Goal: Information Seeking & Learning: Learn about a topic

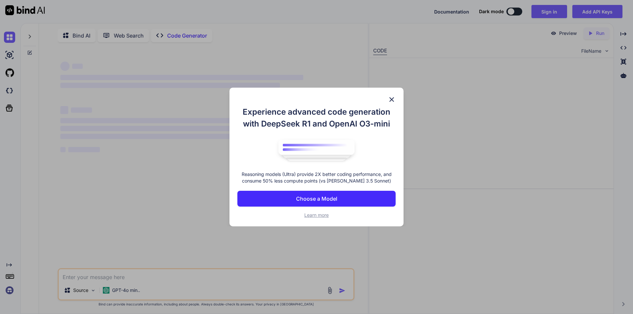
click at [324, 201] on p "Choose a Model" at bounding box center [316, 199] width 41 height 8
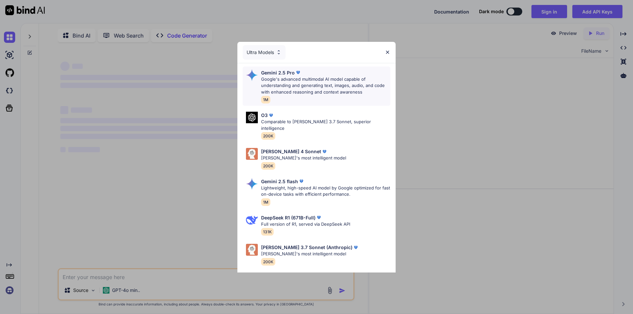
click at [298, 89] on p "Google's advanced multimodal AI model capable of understanding and generating t…" at bounding box center [325, 85] width 129 height 19
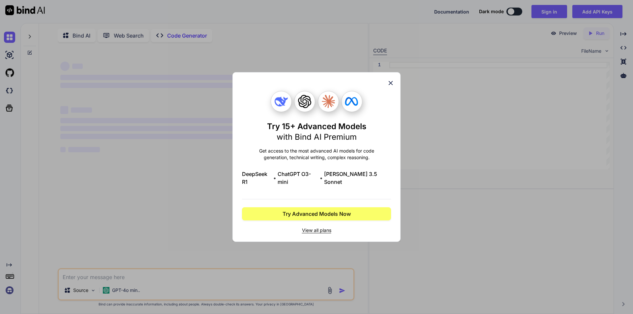
click at [390, 84] on icon at bounding box center [390, 82] width 7 height 7
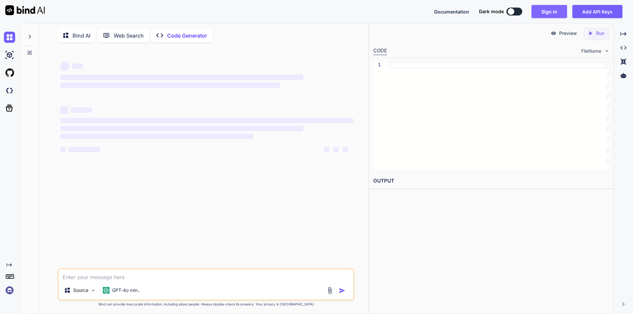
click at [554, 12] on button "Sign in" at bounding box center [549, 11] width 36 height 13
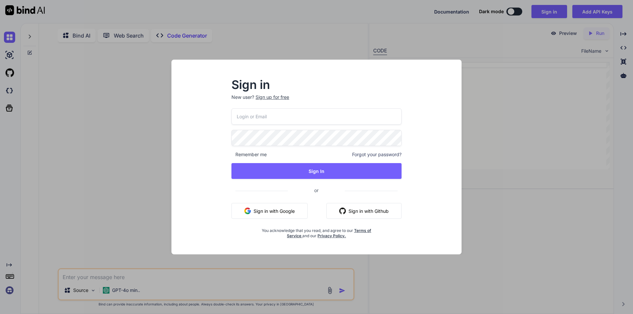
click at [272, 212] on button "Sign in with Google" at bounding box center [269, 211] width 76 height 16
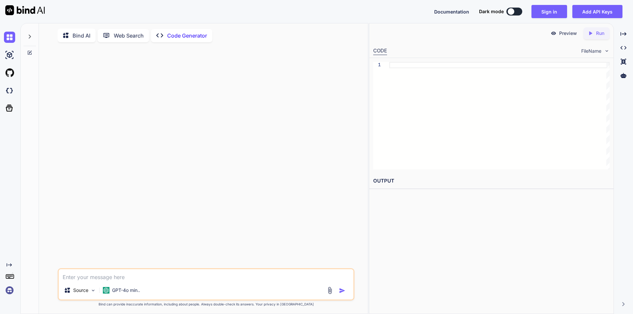
click at [428, 251] on div "Preview Created with Pixso. Run CODE FileName 1 OUTPUT" at bounding box center [491, 168] width 245 height 291
click at [134, 280] on textarea at bounding box center [206, 275] width 295 height 12
click at [548, 11] on button "Sign in" at bounding box center [549, 11] width 36 height 13
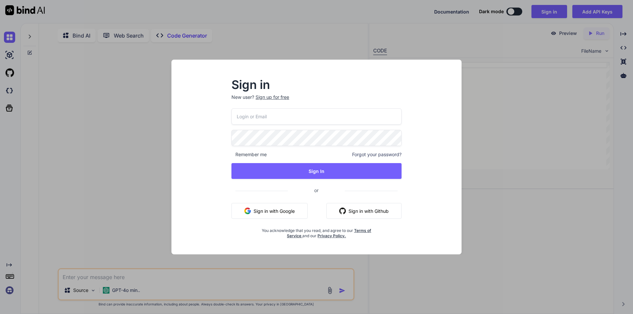
click at [279, 208] on button "Sign in with Google" at bounding box center [269, 211] width 76 height 16
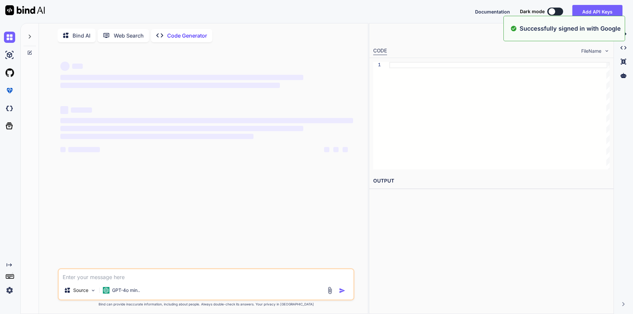
type textarea "x"
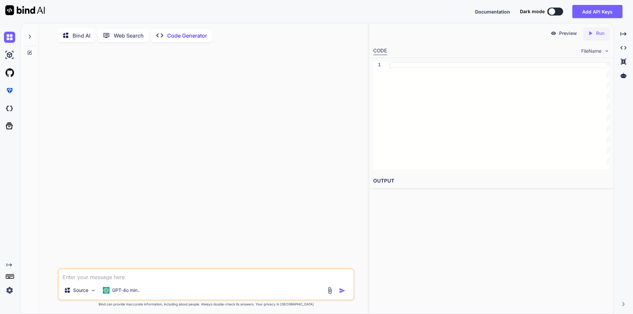
click at [129, 277] on textarea at bounding box center [206, 275] width 295 height 12
type textarea "i"
type textarea "x"
type textarea "is"
type textarea "x"
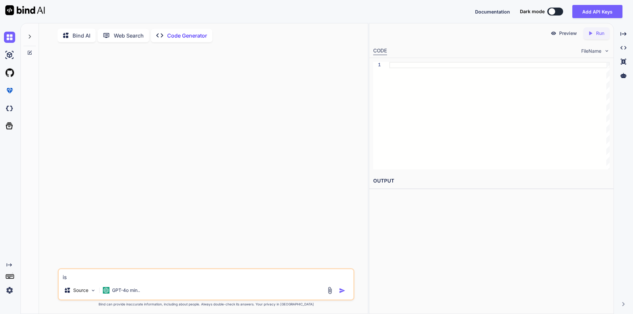
type textarea "is"
type textarea "x"
type textarea "is"
type textarea "x"
type textarea "i"
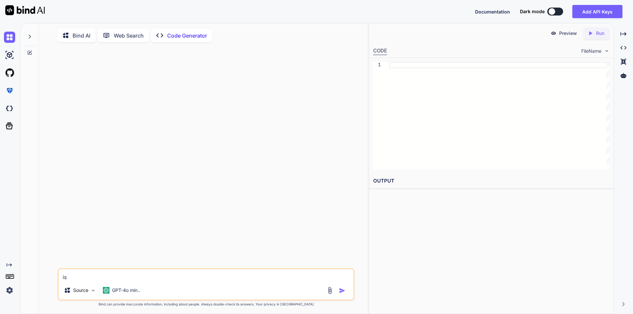
type textarea "x"
type textarea "h"
type textarea "x"
type textarea "ho"
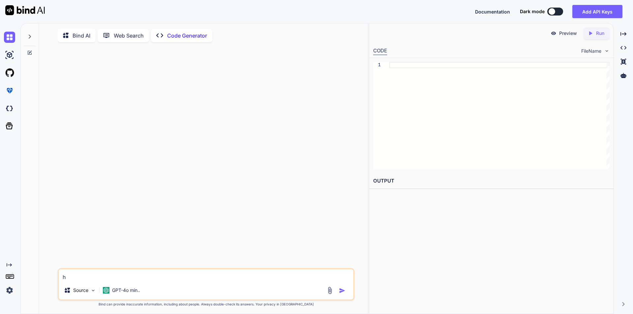
type textarea "x"
type textarea "how"
type textarea "x"
type textarea "how"
type textarea "x"
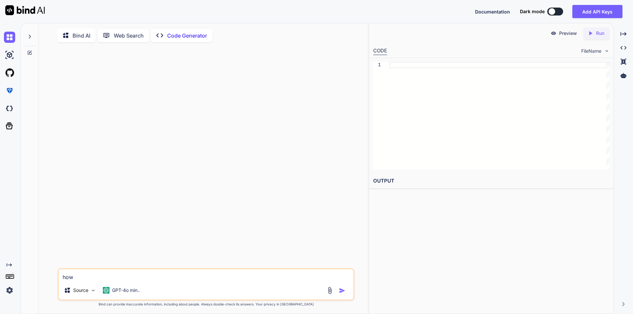
type textarea "how t"
type textarea "x"
type textarea "how to"
type textarea "x"
type textarea "how to"
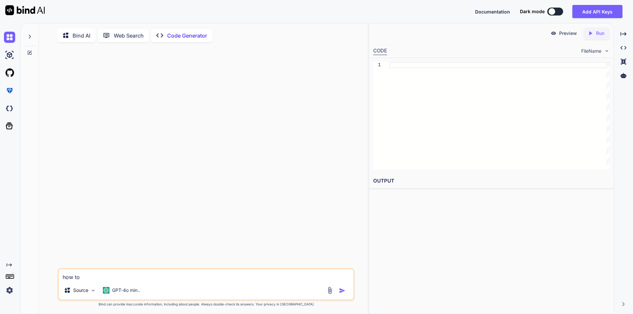
type textarea "x"
type textarea "how to"
type textarea "x"
drag, startPoint x: 88, startPoint y: 278, endPoint x: 62, endPoint y: 281, distance: 25.9
click at [62, 281] on textarea "how to" at bounding box center [206, 275] width 295 height 12
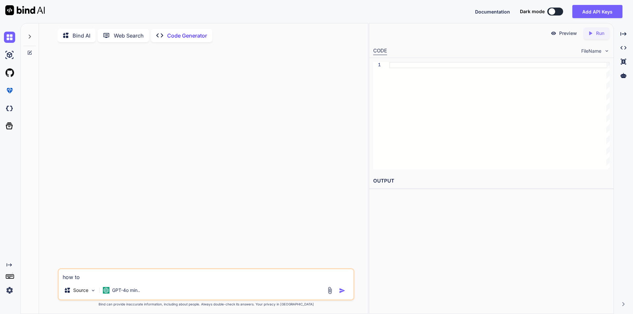
paste textarea "4797 [main] WARN io.github.bonigarcia.wdm.versions.VersionDetector - Exception …"
type textarea "4797 [main] WARN io.github.bonigarcia.wdm.versions.VersionDetector - Exception …"
type textarea "x"
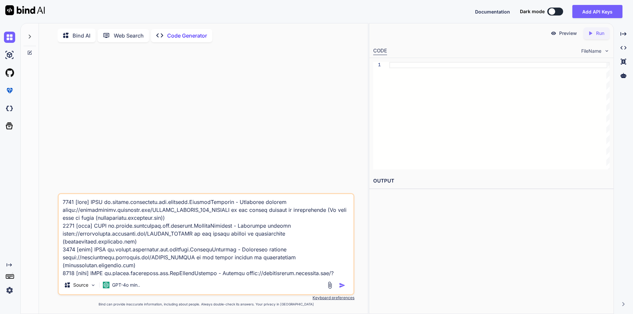
scroll to position [1337, 0]
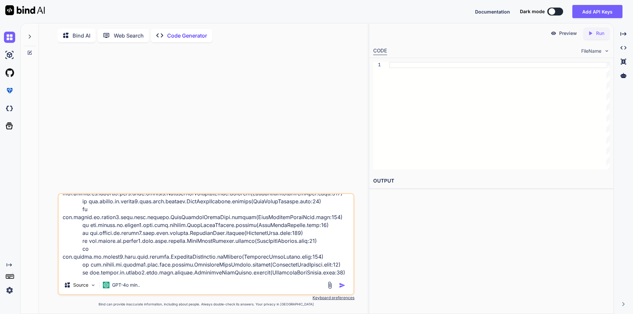
type textarea "4797 [main] WARN io.github.bonigarcia.wdm.versions.VersionDetector - Exception …"
click at [339, 285] on img "button" at bounding box center [342, 285] width 7 height 7
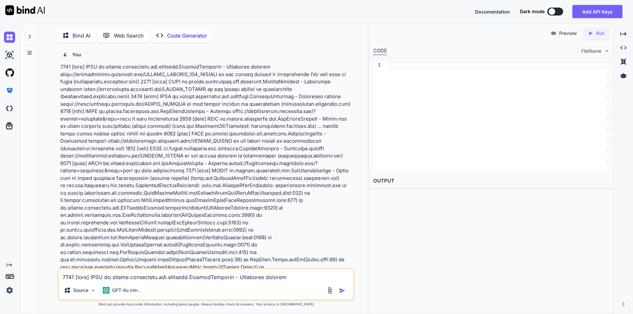
scroll to position [3, 0]
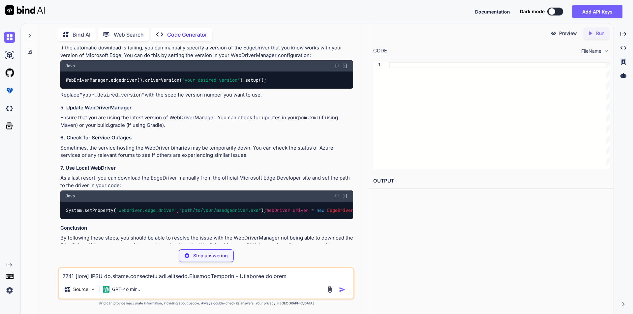
type textarea "x"
type textarea "WebDriverManager.edgedriver().driverVersion("your_desired_version").setup();"
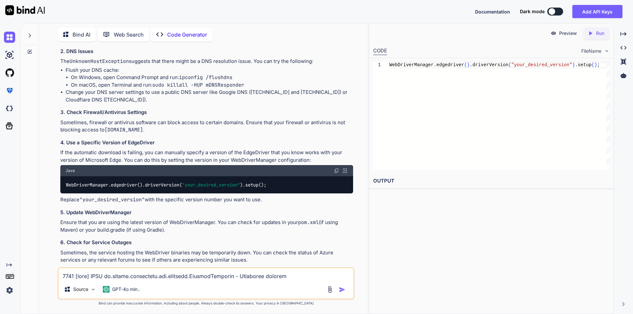
scroll to position [1110, 0]
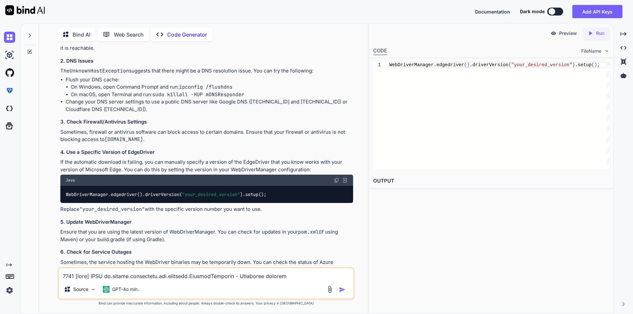
click at [141, 275] on textarea at bounding box center [206, 274] width 295 height 12
paste textarea "public class DriverFactory { WebDriver driver; Properties prop; OptionsManager …"
type textarea "public class DriverFactory { WebDriver driver; Properties prop; OptionsManager …"
type textarea "x"
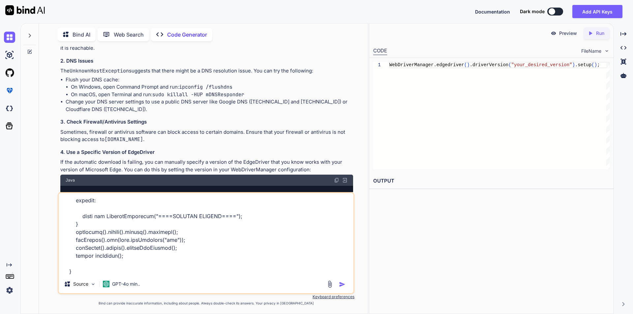
type textarea "public class DriverFactory { WebDriver driver; Properties prop; OptionsManager …"
type textarea "x"
type textarea "public class DriverFactory { WebDriver driver; Properties prop; OptionsManager …"
type textarea "x"
type textarea "public class DriverFactory { WebDriver driver; Properties prop; OptionsManager …"
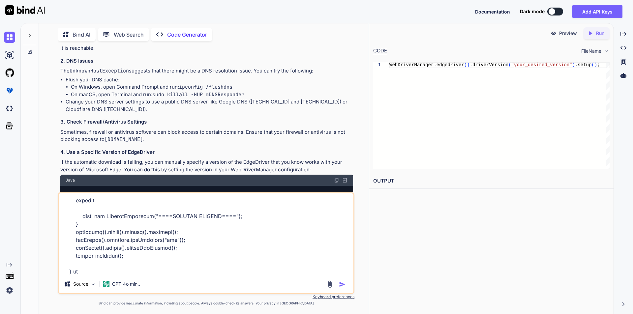
type textarea "x"
type textarea "public class DriverFactory { WebDriver driver; Properties prop; OptionsManager …"
type textarea "x"
type textarea "public class DriverFactory { WebDriver driver; Properties prop; OptionsManager …"
type textarea "x"
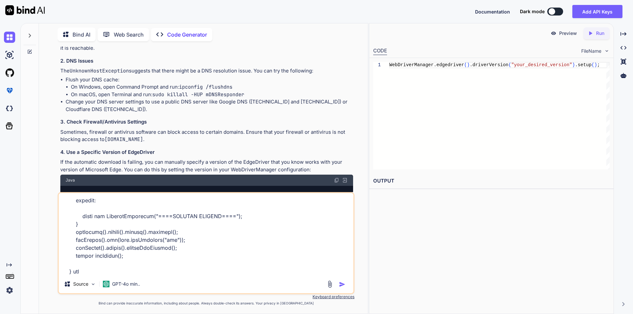
type textarea "public class DriverFactory { WebDriver driver; Properties prop; OptionsManager …"
type textarea "x"
type textarea "public class DriverFactory { WebDriver driver; Properties prop; OptionsManager …"
type textarea "x"
type textarea "public class DriverFactory { WebDriver driver; Properties prop; OptionsManager …"
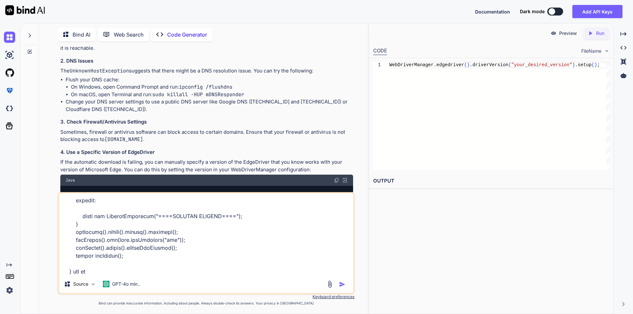
type textarea "x"
type textarea "public class DriverFactory { WebDriver driver; Properties prop; OptionsManager …"
type textarea "x"
type textarea "public class DriverFactory { WebDriver driver; Properties prop; OptionsManager …"
type textarea "x"
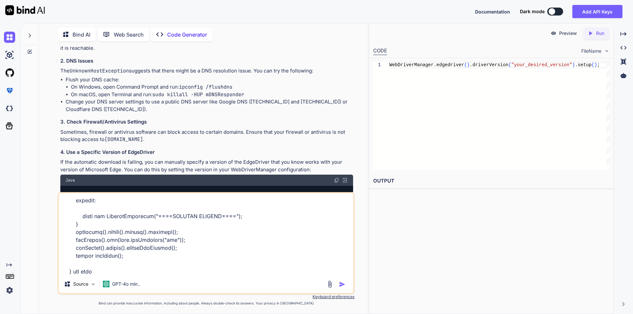
type textarea "public class DriverFactory { WebDriver driver; Properties prop; OptionsManager …"
type textarea "x"
type textarea "public class DriverFactory { WebDriver driver; Properties prop; OptionsManager …"
type textarea "x"
type textarea "public class DriverFactory { WebDriver driver; Properties prop; OptionsManager …"
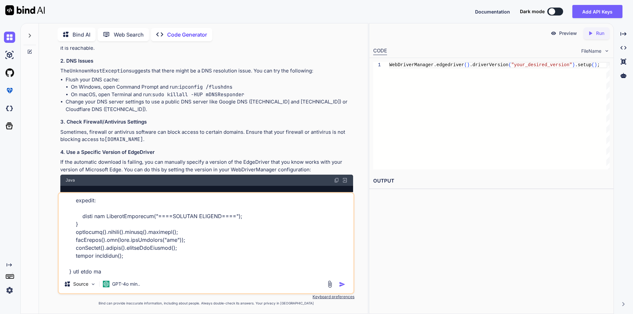
type textarea "x"
type textarea "public class DriverFactory { WebDriver driver; Properties prop; OptionsManager …"
type textarea "x"
type textarea "public class DriverFactory { WebDriver driver; Properties prop; OptionsManager …"
type textarea "x"
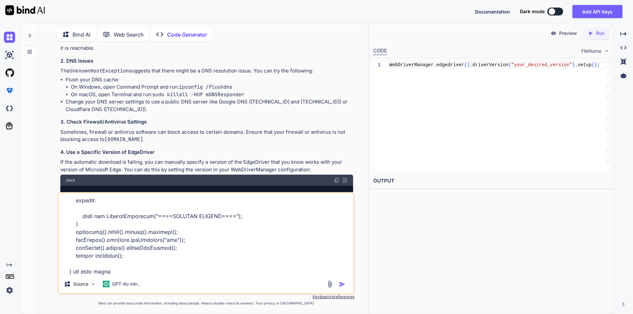
type textarea "public class DriverFactory { WebDriver driver; Properties prop; OptionsManager …"
type textarea "x"
type textarea "public class DriverFactory { WebDriver driver; Properties prop; OptionsManager …"
type textarea "x"
type textarea "public class DriverFactory { WebDriver driver; Properties prop; OptionsManager …"
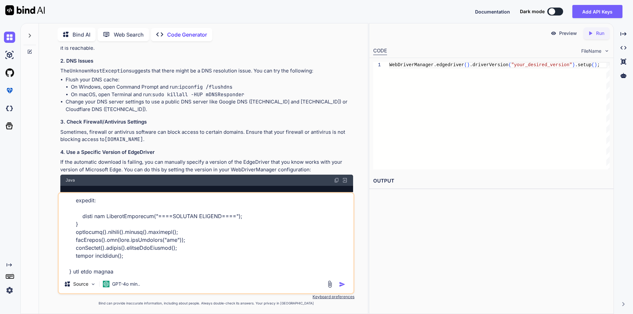
type textarea "x"
type textarea "public class DriverFactory { WebDriver driver; Properties prop; OptionsManager …"
type textarea "x"
type textarea "public class DriverFactory { WebDriver driver; Properties prop; OptionsManager …"
type textarea "x"
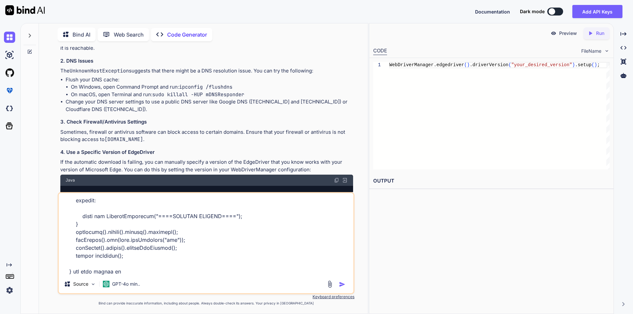
type textarea "public class DriverFactory { WebDriver driver; Properties prop; OptionsManager …"
type textarea "x"
type textarea "public class DriverFactory { WebDriver driver; Properties prop; OptionsManager …"
type textarea "x"
type textarea "public class DriverFactory { WebDriver driver; Properties prop; OptionsManager …"
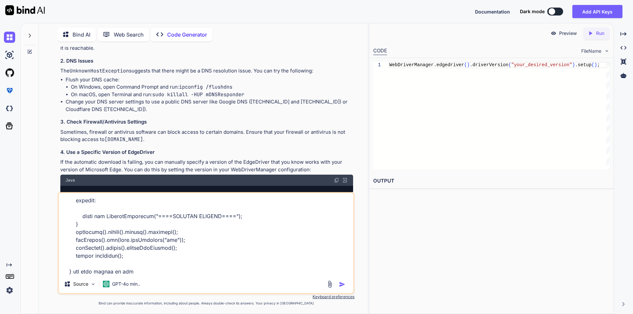
type textarea "x"
type textarea "public class DriverFactory { WebDriver driver; Properties prop; OptionsManager …"
type textarea "x"
type textarea "public class DriverFactory { WebDriver driver; Properties prop; OptionsManager …"
type textarea "x"
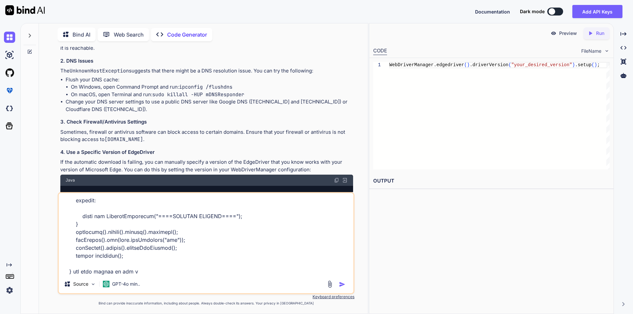
type textarea "public class DriverFactory { WebDriver driver; Properties prop; OptionsManager …"
type textarea "x"
type textarea "public class DriverFactory { WebDriver driver; Properties prop; OptionsManager …"
type textarea "x"
type textarea "public class DriverFactory { WebDriver driver; Properties prop; OptionsManager …"
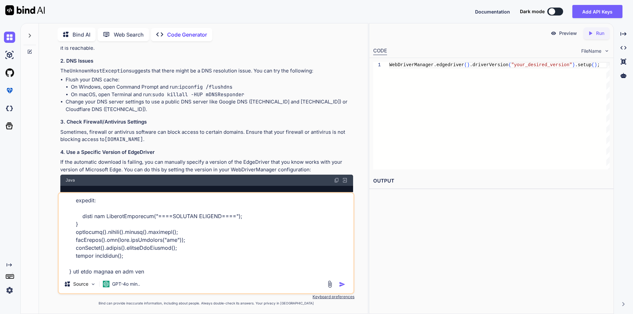
type textarea "x"
type textarea "public class DriverFactory { WebDriver driver; Properties prop; OptionsManager …"
type textarea "x"
type textarea "public class DriverFactory { WebDriver driver; Properties prop; OptionsManager …"
type textarea "x"
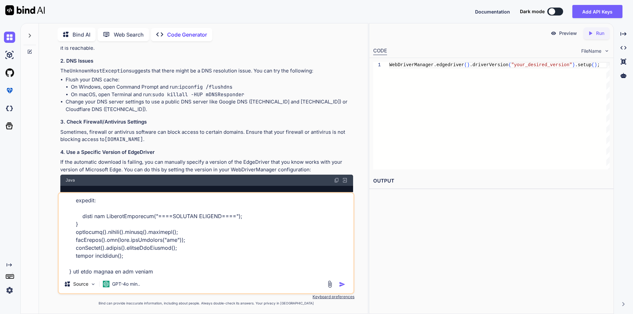
type textarea "public class DriverFactory { WebDriver driver; Properties prop; OptionsManager …"
type textarea "x"
type textarea "public class DriverFactory { WebDriver driver; Properties prop; OptionsManager …"
type textarea "x"
type textarea "public class DriverFactory { WebDriver driver; Properties prop; OptionsManager …"
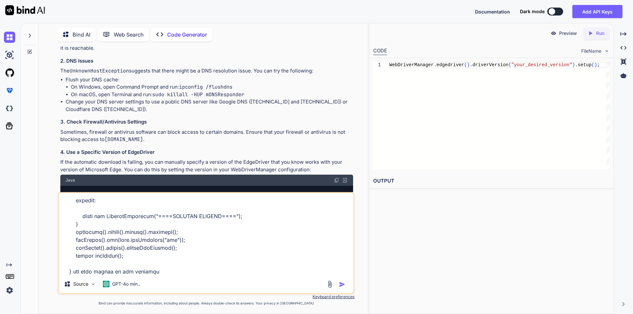
type textarea "x"
type textarea "public class DriverFactory { WebDriver driver; Properties prop; OptionsManager …"
type textarea "x"
type textarea "public class DriverFactory { WebDriver driver; Properties prop; OptionsManager …"
type textarea "x"
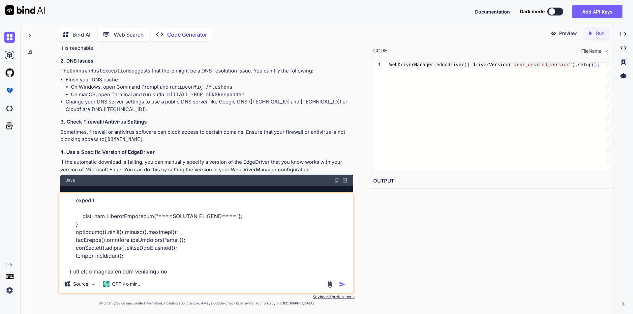
type textarea "public class DriverFactory { WebDriver driver; Properties prop; OptionsManager …"
type textarea "x"
type textarea "public class DriverFactory { WebDriver driver; Properties prop; OptionsManager …"
type textarea "x"
type textarea "public class DriverFactory { WebDriver driver; Properties prop; OptionsManager …"
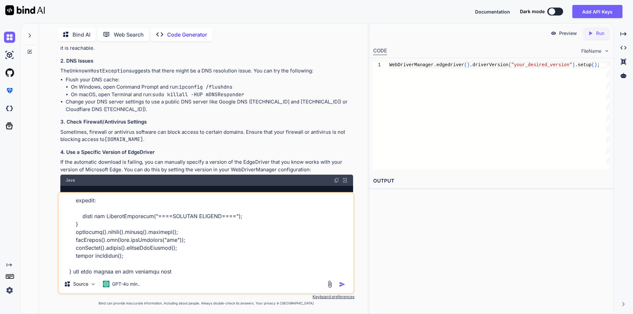
type textarea "x"
type textarea "public class DriverFactory { WebDriver driver; Properties prop; OptionsManager …"
type textarea "x"
type textarea "public class DriverFactory { WebDriver driver; Properties prop; OptionsManager …"
type textarea "x"
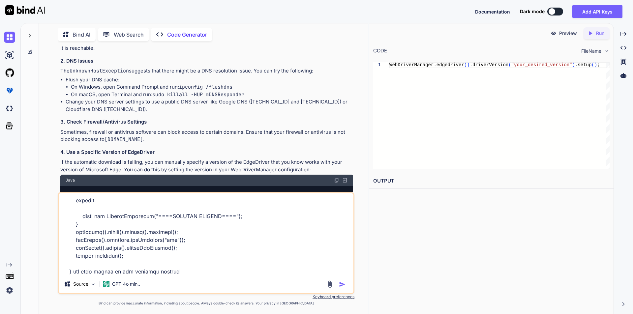
type textarea "public class DriverFactory { WebDriver driver; Properties prop; OptionsManager …"
type textarea "x"
type textarea "public class DriverFactory { WebDriver driver; Properties prop; OptionsManager …"
type textarea "x"
type textarea "public class DriverFactory { WebDriver driver; Properties prop; OptionsManager …"
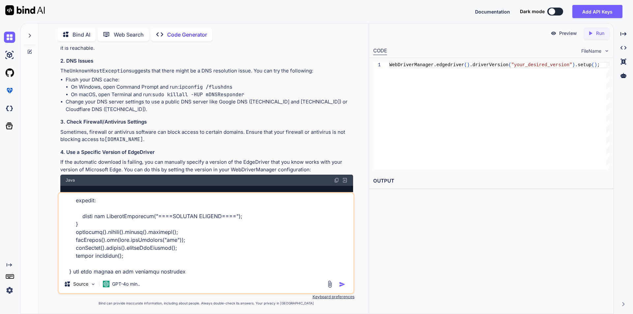
type textarea "x"
type textarea "public class DriverFactory { WebDriver driver; Properties prop; OptionsManager …"
type textarea "x"
type textarea "public class DriverFactory { WebDriver driver; Properties prop; OptionsManager …"
type textarea "x"
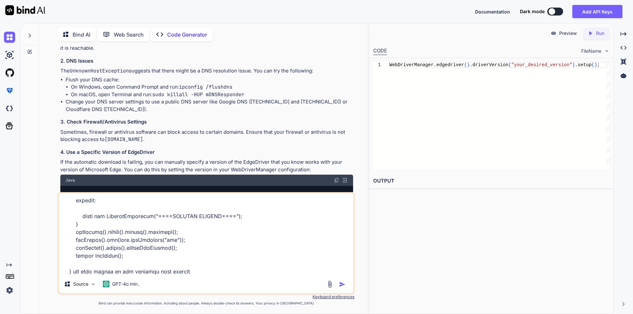
click at [194, 270] on textarea at bounding box center [206, 234] width 295 height 82
type textarea "public class DriverFactory { WebDriver driver; Properties prop; OptionsManager …"
type textarea "x"
type textarea "public class DriverFactory { WebDriver driver; Properties prop; OptionsManager …"
type textarea "x"
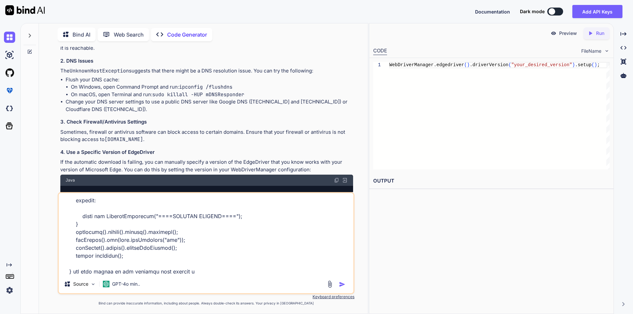
type textarea "public class DriverFactory { WebDriver driver; Properties prop; OptionsManager …"
type textarea "x"
type textarea "public class DriverFactory { WebDriver driver; Properties prop; OptionsManager …"
type textarea "x"
type textarea "public class DriverFactory { WebDriver driver; Properties prop; OptionsManager …"
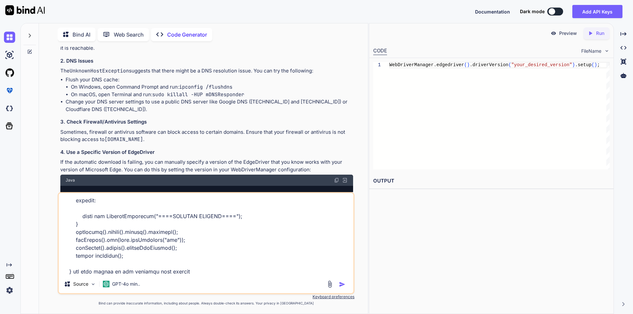
type textarea "x"
type textarea "public class DriverFactory { WebDriver driver; Properties prop; OptionsManager …"
type textarea "x"
type textarea "public class DriverFactory { WebDriver driver; Properties prop; OptionsManager …"
type textarea "x"
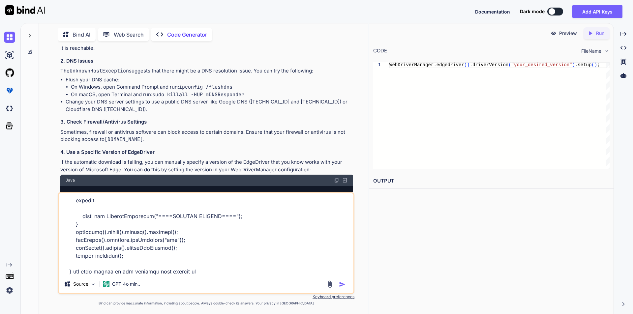
type textarea "public class DriverFactory { WebDriver driver; Properties prop; OptionsManager …"
type textarea "x"
type textarea "public class DriverFactory { WebDriver driver; Properties prop; OptionsManager …"
type textarea "x"
type textarea "public class DriverFactory { WebDriver driver; Properties prop; OptionsManager …"
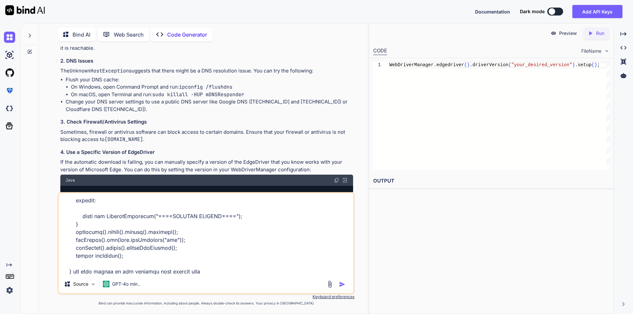
type textarea "x"
type textarea "public class DriverFactory { WebDriver driver; Properties prop; OptionsManager …"
type textarea "x"
type textarea "public class DriverFactory { WebDriver driver; Properties prop; OptionsManager …"
type textarea "x"
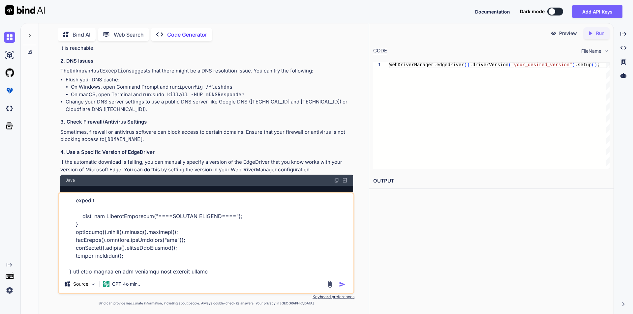
type textarea "public class DriverFactory { WebDriver driver; Properties prop; OptionsManager …"
type textarea "x"
type textarea "public class DriverFactory { WebDriver driver; Properties prop; OptionsManager …"
type textarea "x"
type textarea "public class DriverFactory { WebDriver driver; Properties prop; OptionsManager …"
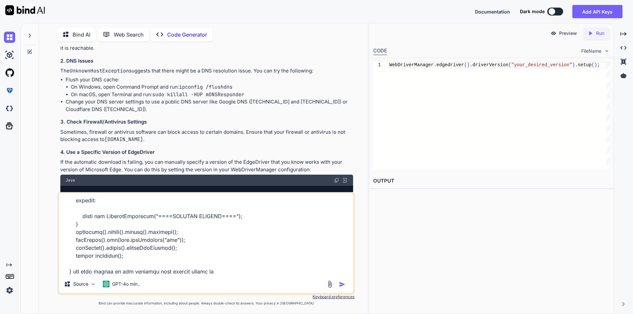
type textarea "x"
type textarea "public class DriverFactory { WebDriver driver; Properties prop; OptionsManager …"
type textarea "x"
type textarea "public class DriverFactory { WebDriver driver; Properties prop; OptionsManager …"
type textarea "x"
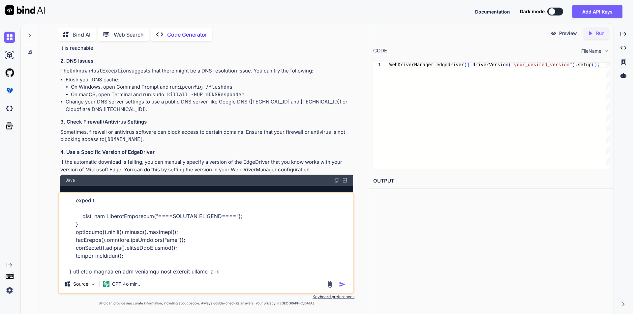
type textarea "public class DriverFactory { WebDriver driver; Properties prop; OptionsManager …"
type textarea "x"
type textarea "public class DriverFactory { WebDriver driver; Properties prop; OptionsManager …"
type textarea "x"
type textarea "public class DriverFactory { WebDriver driver; Properties prop; OptionsManager …"
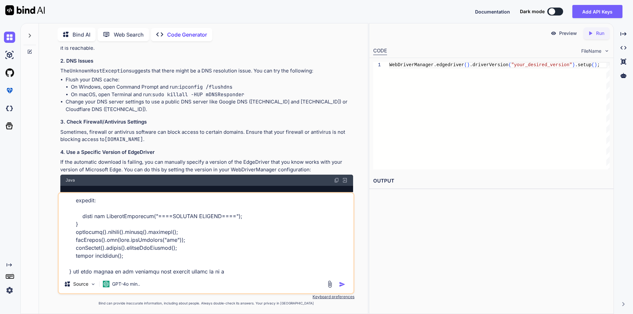
type textarea "x"
type textarea "public class DriverFactory { WebDriver driver; Properties prop; OptionsManager …"
type textarea "x"
type textarea "public class DriverFactory { WebDriver driver; Properties prop; OptionsManager …"
type textarea "x"
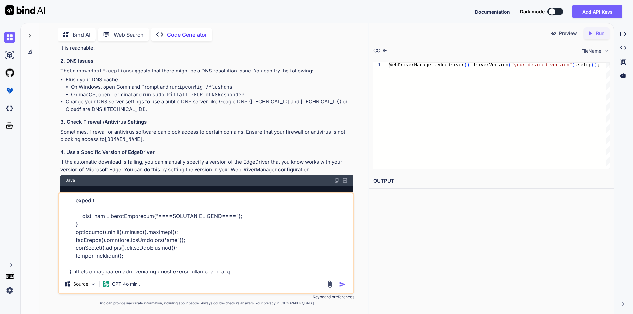
type textarea "public class DriverFactory { WebDriver driver; Properties prop; OptionsManager …"
type textarea "x"
type textarea "public class DriverFactory { WebDriver driver; Properties prop; OptionsManager …"
type textarea "x"
type textarea "public class DriverFactory { WebDriver driver; Properties prop; OptionsManager …"
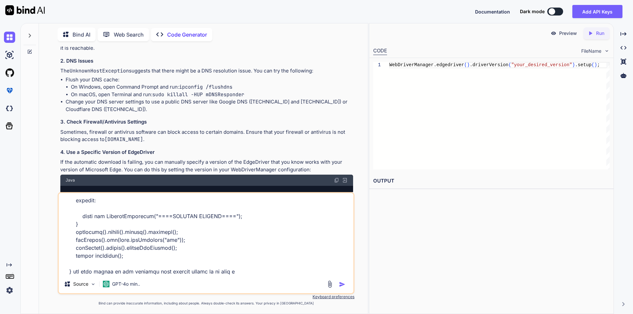
type textarea "x"
type textarea "public class DriverFactory { WebDriver driver; Properties prop; OptionsManager …"
type textarea "x"
type textarea "public class DriverFactory { WebDriver driver; Properties prop; OptionsManager …"
type textarea "x"
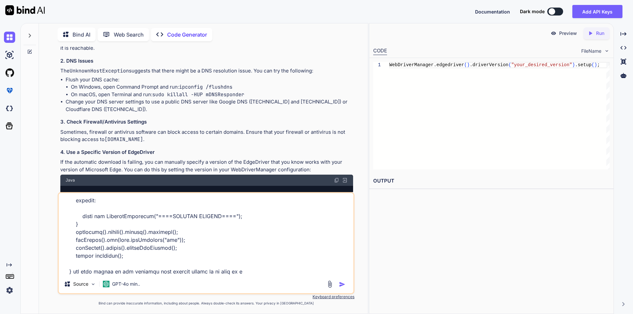
type textarea "public class DriverFactory { WebDriver driver; Properties prop; OptionsManager …"
type textarea "x"
type textarea "public class DriverFactory { WebDriver driver; Properties prop; OptionsManager …"
type textarea "x"
type textarea "public class DriverFactory { WebDriver driver; Properties prop; OptionsManager …"
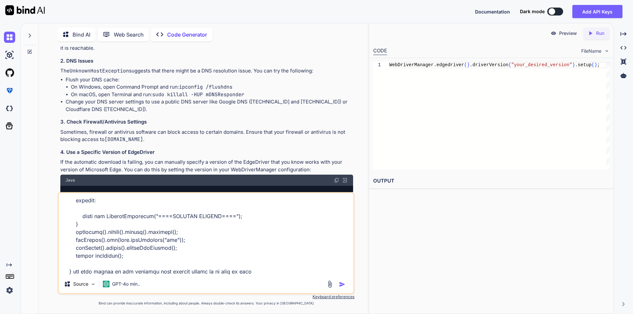
type textarea "x"
type textarea "public class DriverFactory { WebDriver driver; Properties prop; OptionsManager …"
type textarea "x"
type textarea "public class DriverFactory { WebDriver driver; Properties prop; OptionsManager …"
type textarea "x"
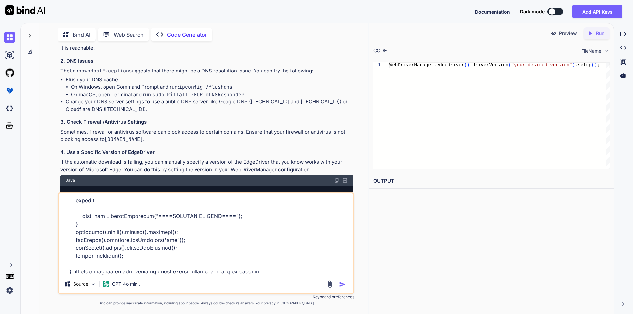
type textarea "public class DriverFactory { WebDriver driver; Properties prop; OptionsManager …"
type textarea "x"
type textarea "public class DriverFactory { WebDriver driver; Properties prop; OptionsManager …"
type textarea "x"
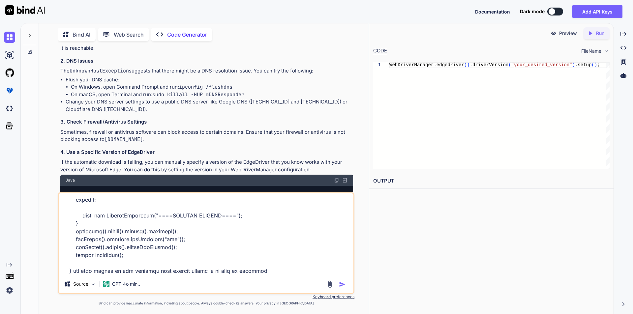
type textarea "public class DriverFactory { WebDriver driver; Properties prop; OptionsManager …"
click at [343, 284] on img "button" at bounding box center [342, 284] width 7 height 7
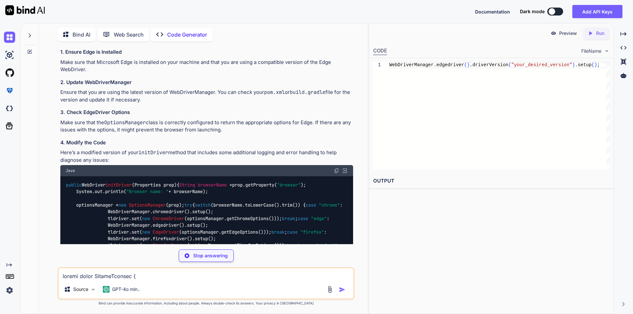
scroll to position [1625, 0]
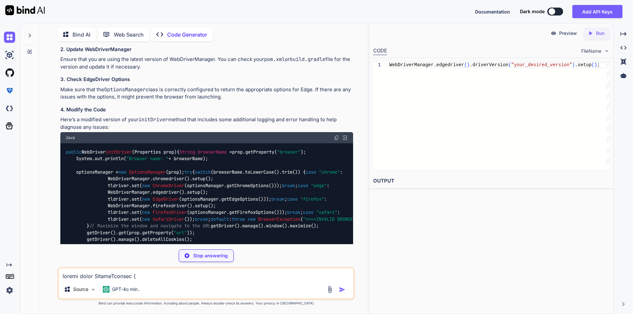
type textarea "x"
type textarea "return getDriver(); }"
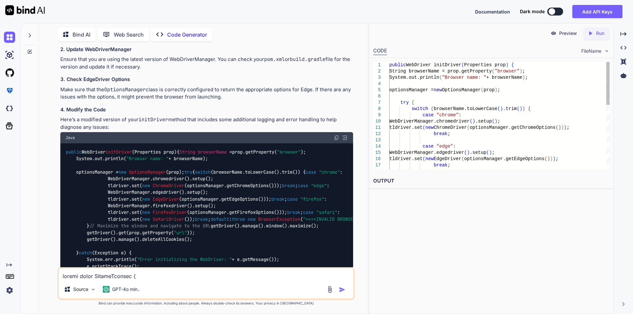
type textarea "x"
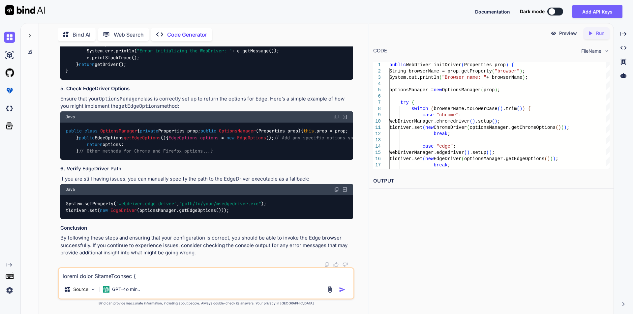
scroll to position [2046, 0]
click at [169, 277] on textarea at bounding box center [206, 274] width 295 height 12
paste textarea "public EdgeOptions getEdgeOptions() { EdgeOptions eo = new EdgeOptions(); if (B…"
type textarea "public EdgeOptions getEdgeOptions() { EdgeOptions eo = new EdgeOptions(); if (B…"
type textarea "x"
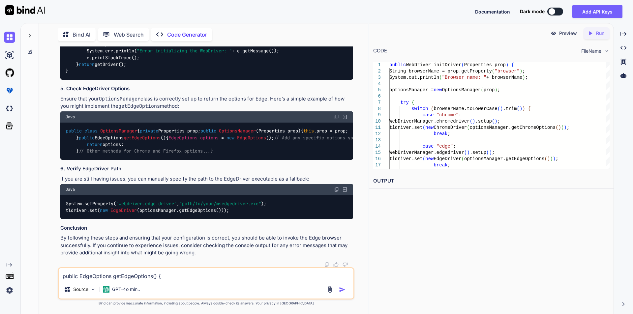
scroll to position [32, 0]
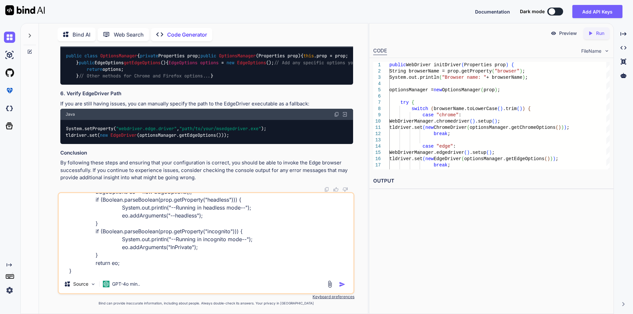
click at [341, 286] on img "button" at bounding box center [342, 284] width 7 height 7
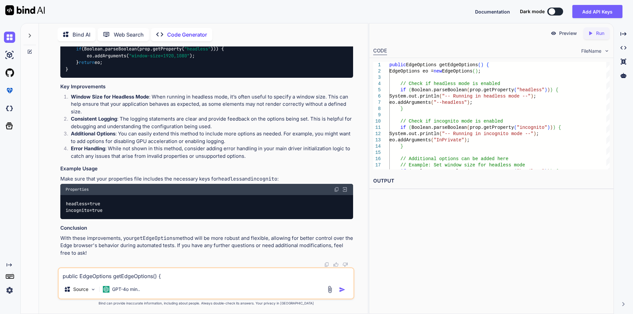
scroll to position [2511, 0]
drag, startPoint x: 94, startPoint y: 178, endPoint x: 283, endPoint y: 178, distance: 189.1
click at [283, 178] on p "Make sure that your properties file includes the necessary keys for headless an…" at bounding box center [206, 179] width 293 height 8
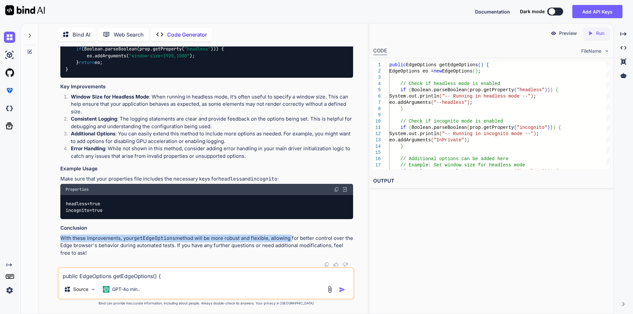
drag, startPoint x: 61, startPoint y: 237, endPoint x: 290, endPoint y: 238, distance: 229.0
click at [290, 238] on p "With these improvements, your getEdgeOptions method will be more robust and fle…" at bounding box center [206, 246] width 293 height 22
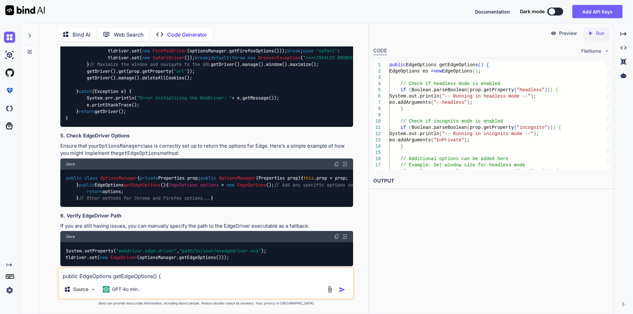
scroll to position [1721, 0]
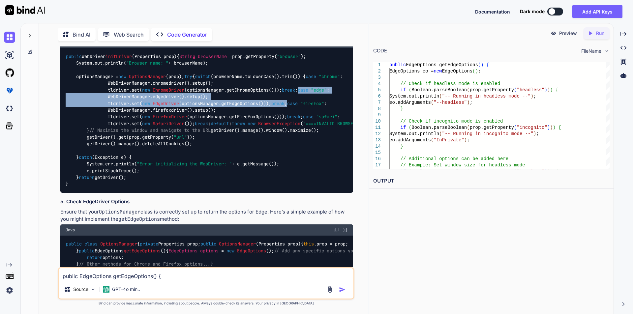
drag, startPoint x: 97, startPoint y: 121, endPoint x: 128, endPoint y: 139, distance: 36.9
click at [128, 139] on div "public WebDriver initDriver (Properties prop) { String browserName = prop.getPr…" at bounding box center [206, 120] width 293 height 145
copy code "case "edge" : WebDriverManager.edgedriver().setup(); tldriver.set( new EdgeDriv…"
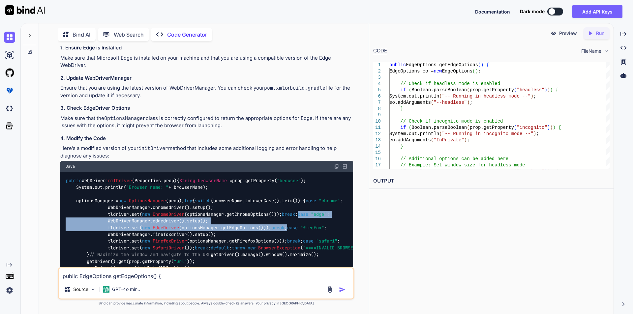
scroll to position [1589, 0]
